Goal: Transaction & Acquisition: Purchase product/service

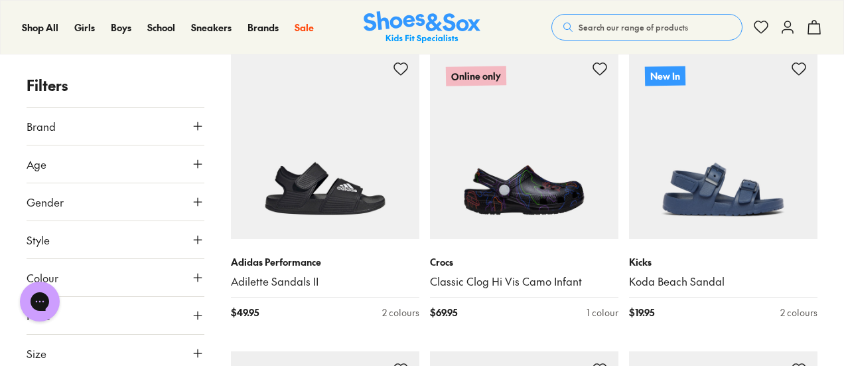
click at [200, 129] on icon at bounding box center [197, 125] width 13 height 13
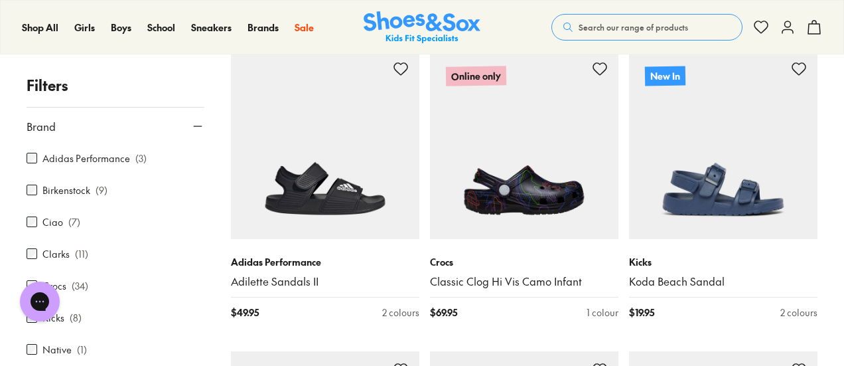
click at [70, 250] on div "[PERSON_NAME] ( 11 )" at bounding box center [116, 253] width 178 height 16
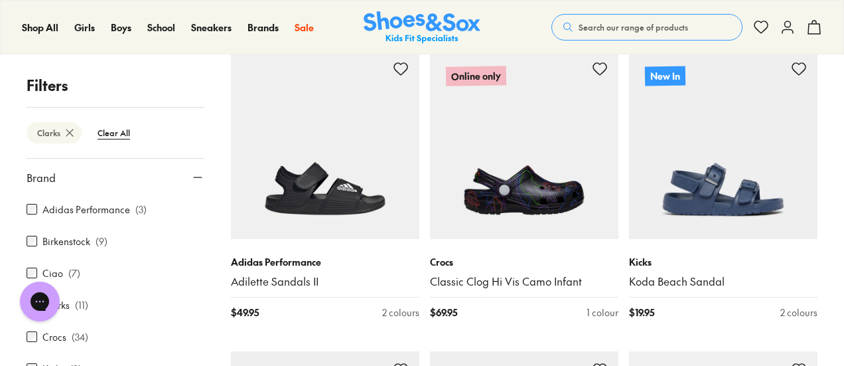
scroll to position [65, 0]
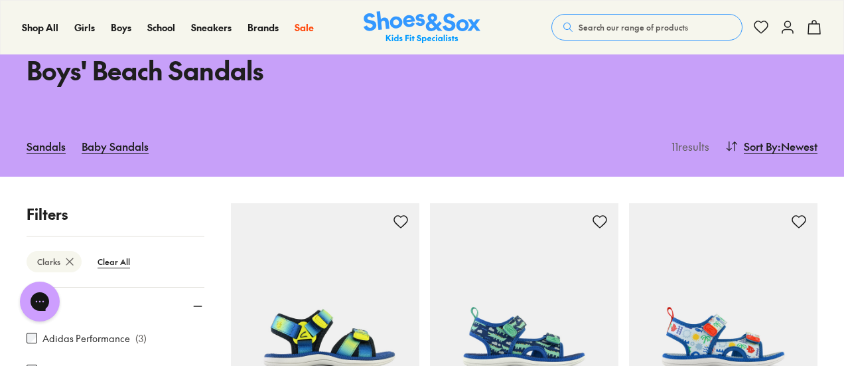
type input "***"
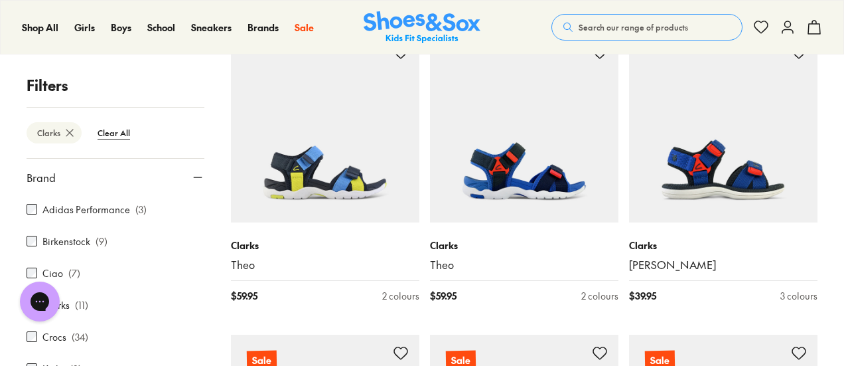
scroll to position [575, 0]
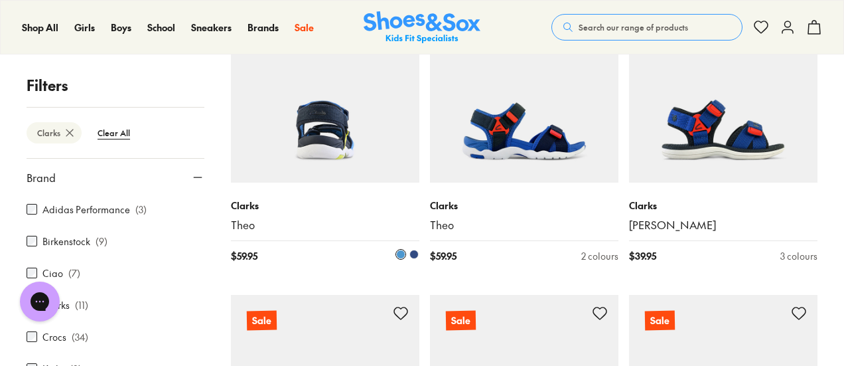
click at [338, 143] on img at bounding box center [325, 88] width 188 height 188
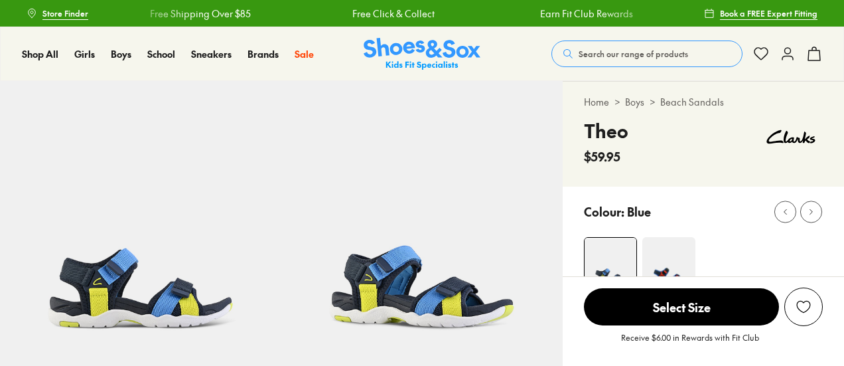
select select "*"
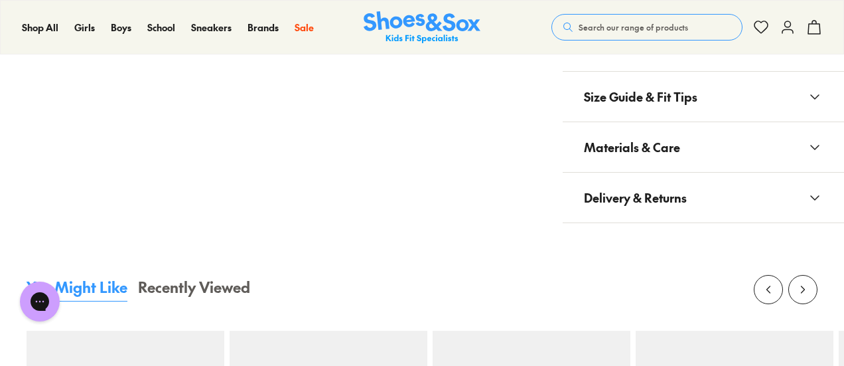
scroll to position [1000, 0]
click at [691, 140] on button "Materials & Care" at bounding box center [703, 146] width 281 height 50
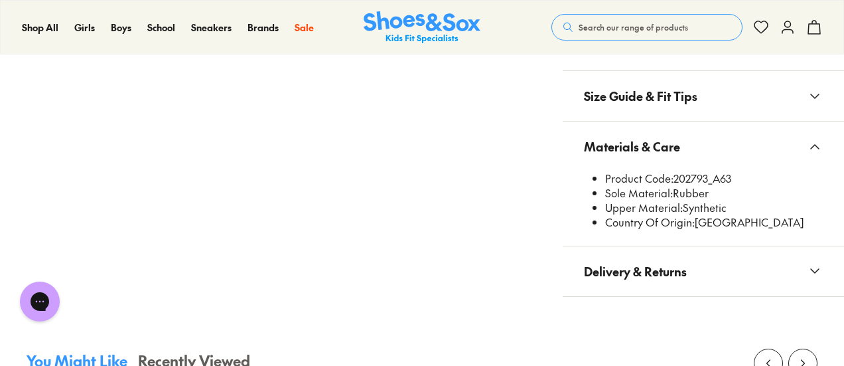
drag, startPoint x: 732, startPoint y: 176, endPoint x: 675, endPoint y: 171, distance: 57.2
click at [675, 171] on li "Product Code: 202793_A63" at bounding box center [714, 178] width 218 height 15
copy li "202793_A63"
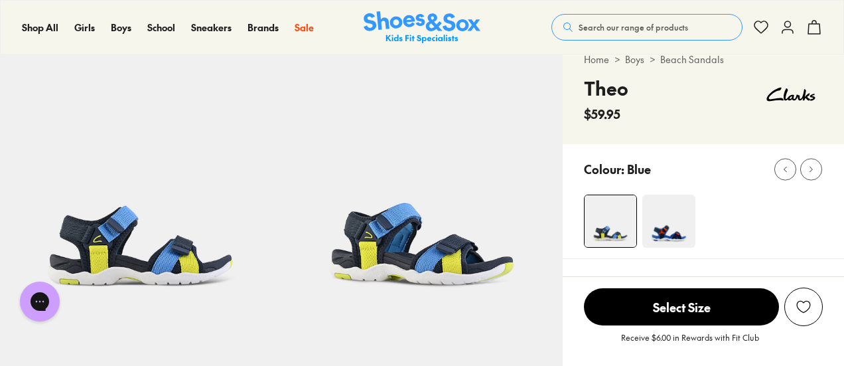
scroll to position [0, 0]
